Goal: Navigation & Orientation: Find specific page/section

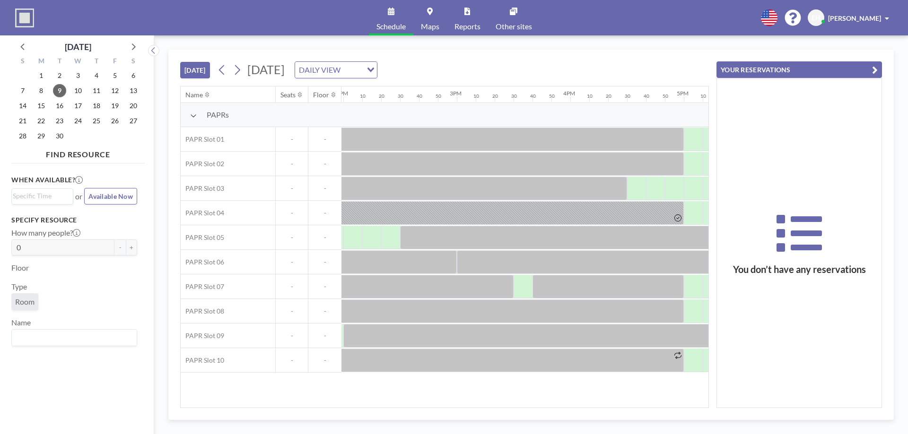
scroll to position [0, 1584]
click at [240, 69] on icon at bounding box center [237, 70] width 5 height 10
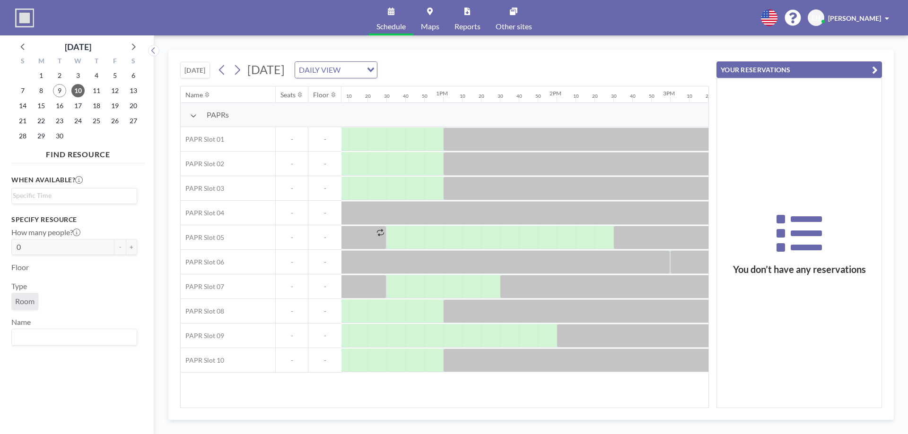
scroll to position [0, 1397]
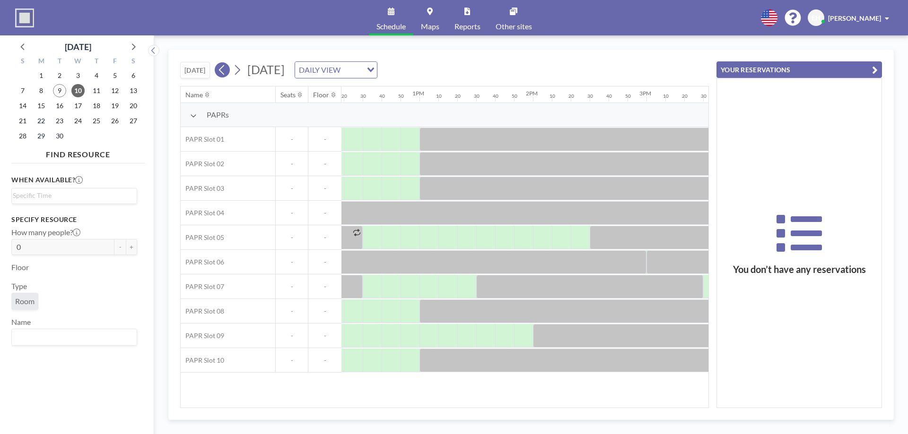
click at [223, 70] on icon at bounding box center [221, 70] width 9 height 14
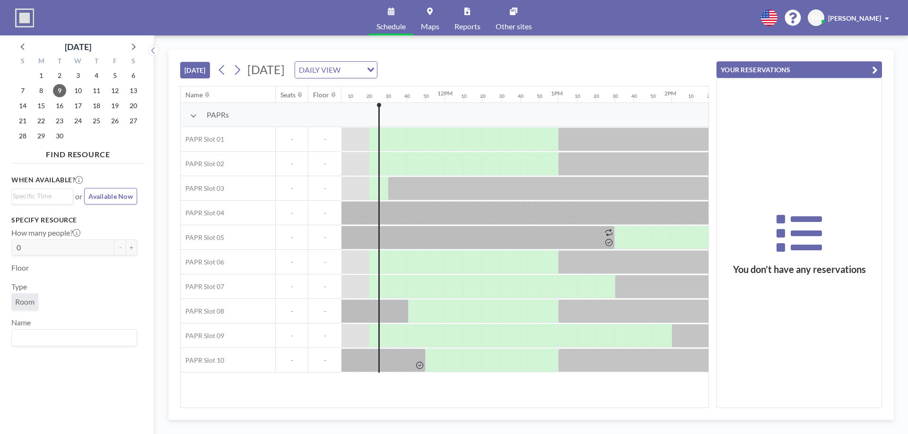
scroll to position [0, 1267]
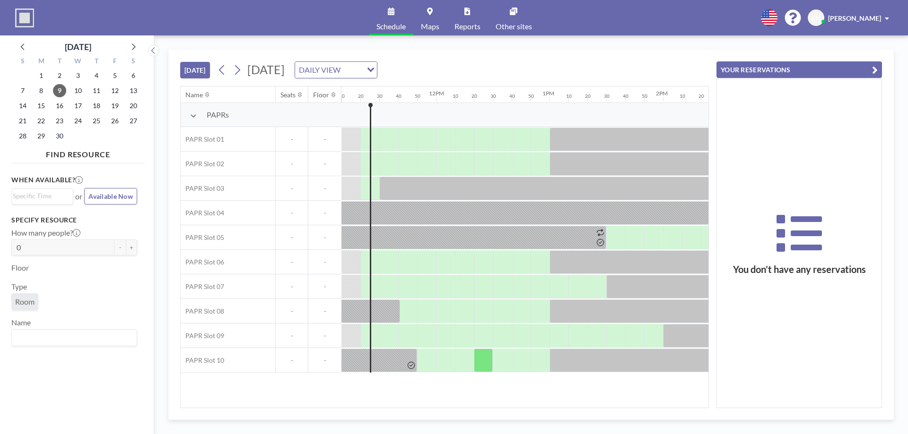
click at [272, 52] on div "[DATE] [DATE] DAILY VIEW Loading..." at bounding box center [444, 68] width 529 height 36
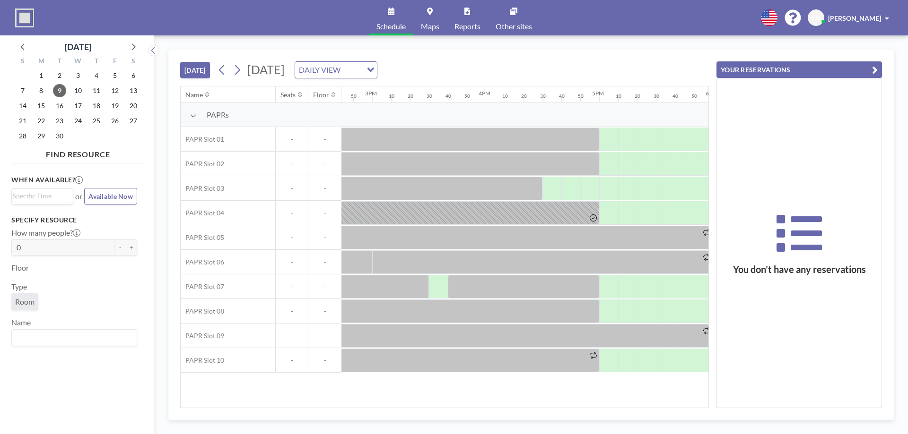
scroll to position [0, 1645]
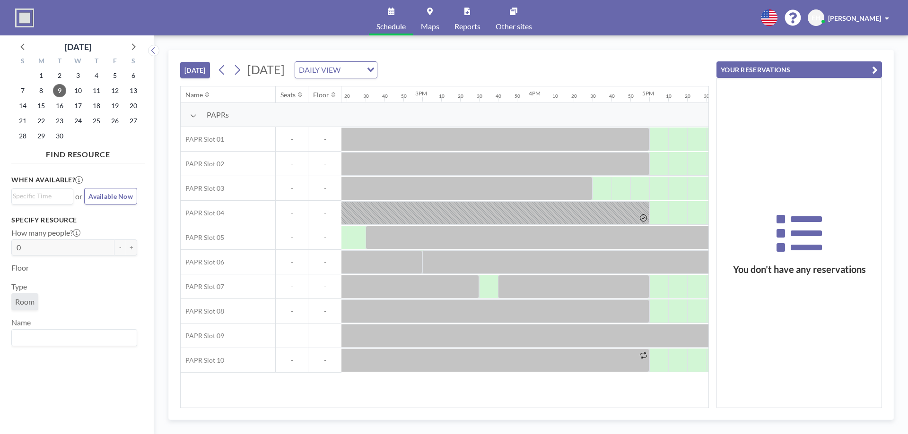
scroll to position [0, 1590]
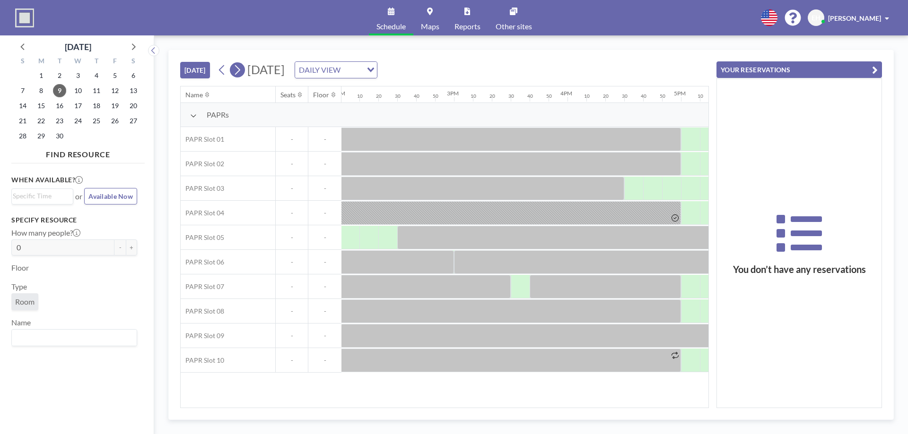
click at [240, 69] on icon at bounding box center [237, 70] width 5 height 10
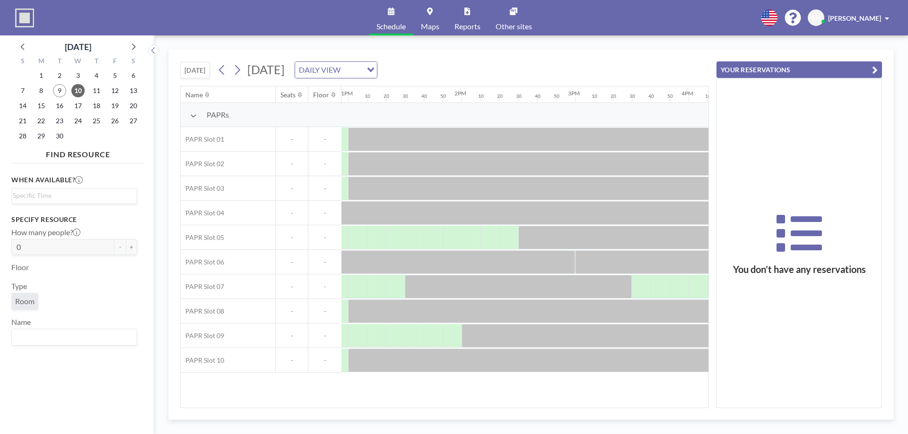
scroll to position [0, 1527]
